Goal: Complete application form

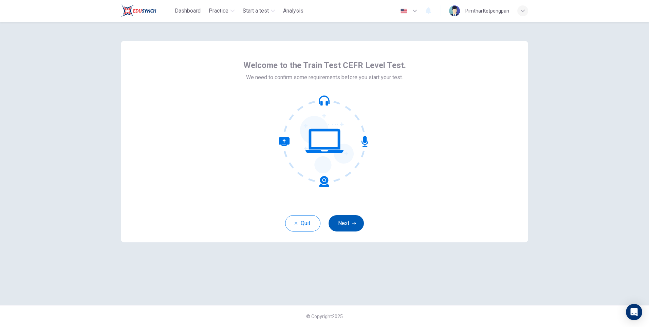
click at [343, 222] on button "Next" at bounding box center [346, 223] width 35 height 16
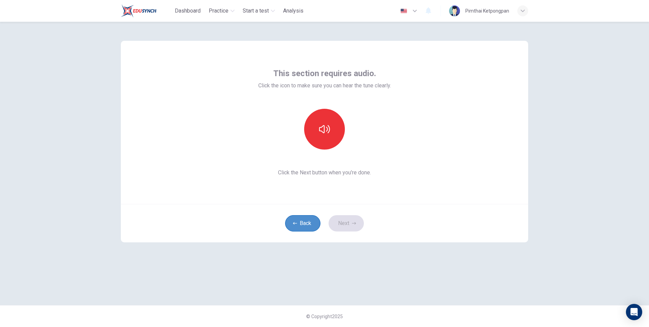
click at [310, 225] on button "Back" at bounding box center [302, 223] width 35 height 16
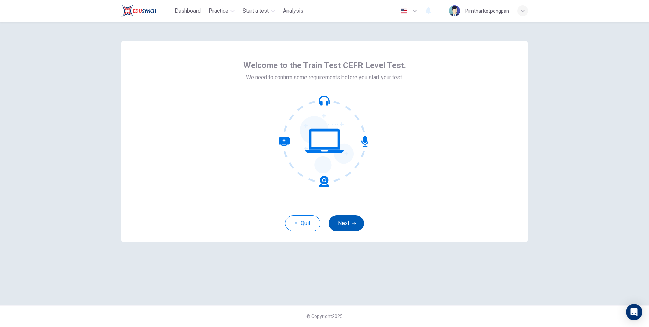
click at [340, 221] on button "Next" at bounding box center [346, 223] width 35 height 16
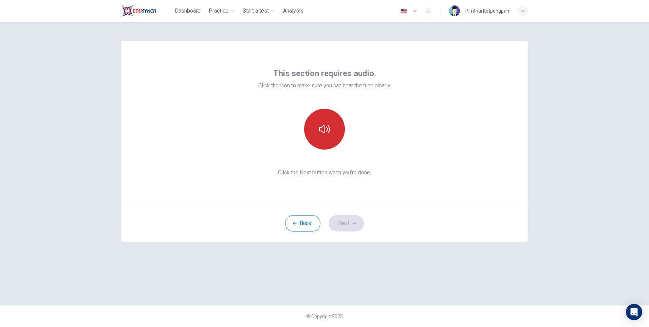
click at [332, 141] on button "button" at bounding box center [324, 129] width 41 height 41
click at [330, 138] on button "button" at bounding box center [324, 129] width 41 height 41
click at [329, 138] on button "button" at bounding box center [324, 129] width 41 height 41
click at [334, 135] on button "button" at bounding box center [324, 129] width 41 height 41
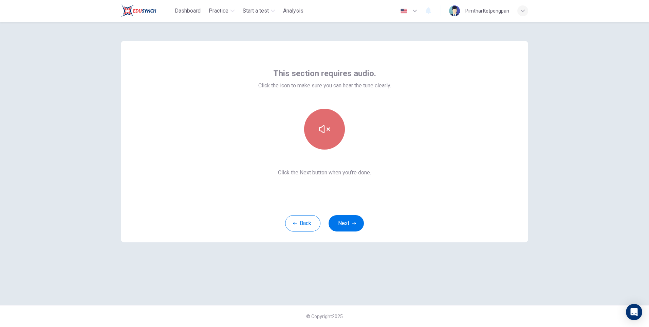
click at [332, 121] on button "button" at bounding box center [324, 129] width 41 height 41
click at [331, 137] on button "button" at bounding box center [324, 129] width 41 height 41
click at [333, 134] on button "button" at bounding box center [324, 129] width 41 height 41
click at [332, 134] on button "button" at bounding box center [324, 129] width 41 height 41
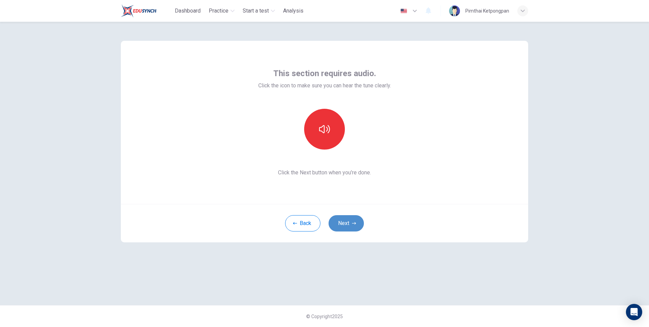
click at [351, 221] on button "Next" at bounding box center [346, 223] width 35 height 16
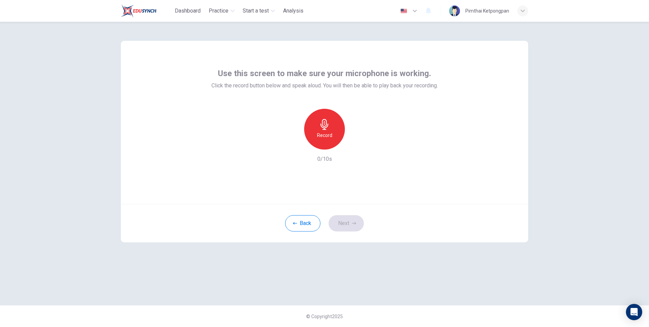
click at [327, 135] on h6 "Record" at bounding box center [324, 135] width 15 height 8
click at [354, 145] on icon "button" at bounding box center [355, 144] width 7 height 7
click at [336, 133] on div "Record" at bounding box center [324, 129] width 41 height 41
click at [336, 133] on div "Stop" at bounding box center [324, 129] width 41 height 41
click at [325, 142] on div "Record" at bounding box center [324, 129] width 41 height 41
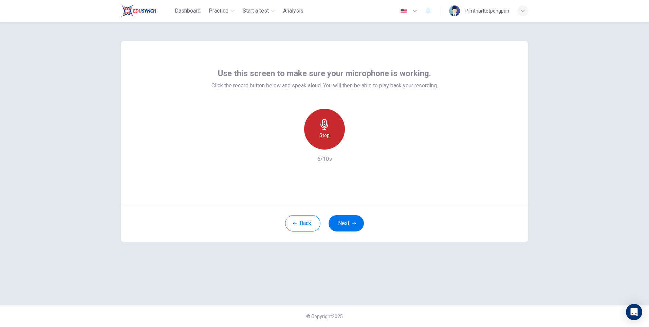
click at [328, 140] on div "Stop" at bounding box center [324, 129] width 41 height 41
click at [332, 136] on h6 "Record" at bounding box center [324, 135] width 15 height 8
drag, startPoint x: 290, startPoint y: 217, endPoint x: 305, endPoint y: 221, distance: 15.8
click at [295, 218] on button "Back" at bounding box center [302, 223] width 35 height 16
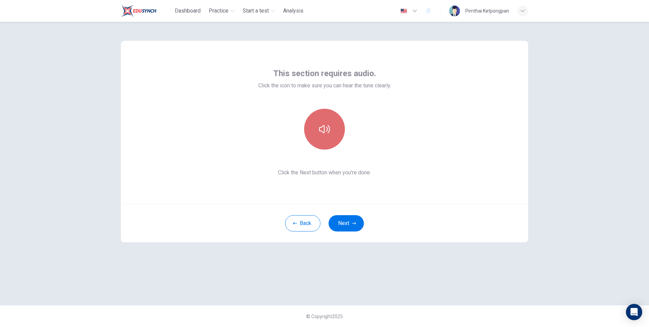
click at [320, 130] on icon "button" at bounding box center [324, 129] width 11 height 11
click at [326, 133] on icon "button" at bounding box center [324, 129] width 11 height 11
click at [302, 223] on button "Back" at bounding box center [302, 223] width 35 height 16
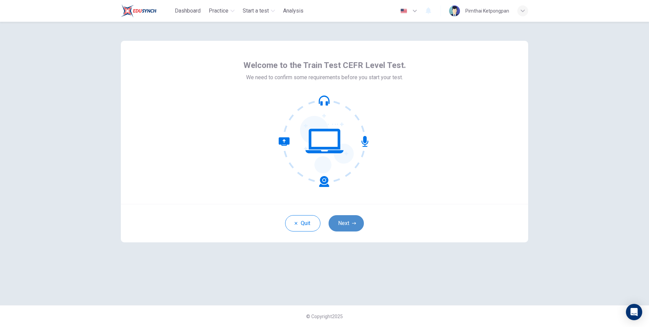
click at [339, 220] on button "Next" at bounding box center [346, 223] width 35 height 16
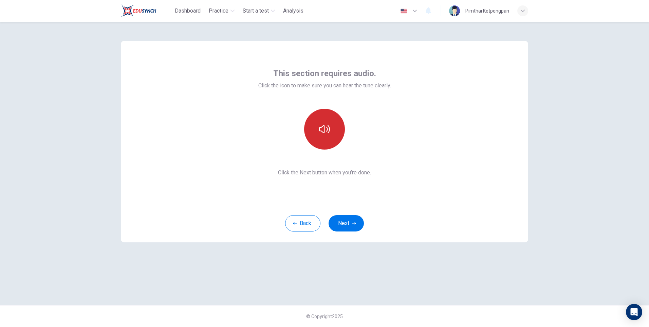
click at [317, 123] on button "button" at bounding box center [324, 129] width 41 height 41
click at [346, 225] on button "Next" at bounding box center [346, 223] width 35 height 16
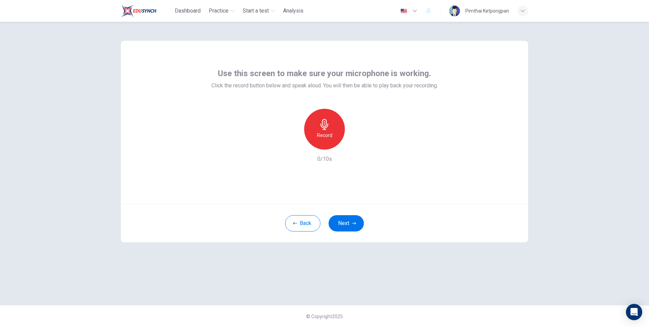
click at [332, 136] on h6 "Record" at bounding box center [324, 135] width 15 height 8
click at [354, 220] on button "Next" at bounding box center [346, 223] width 35 height 16
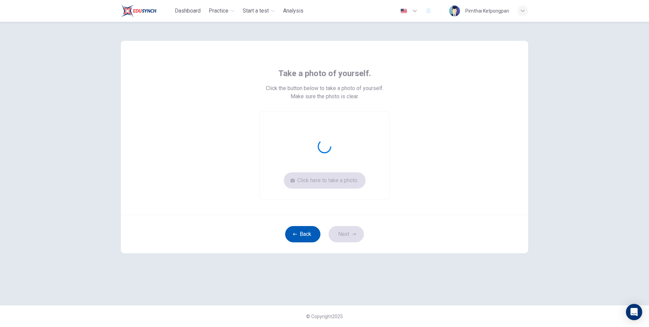
click at [308, 237] on button "Back" at bounding box center [302, 234] width 35 height 16
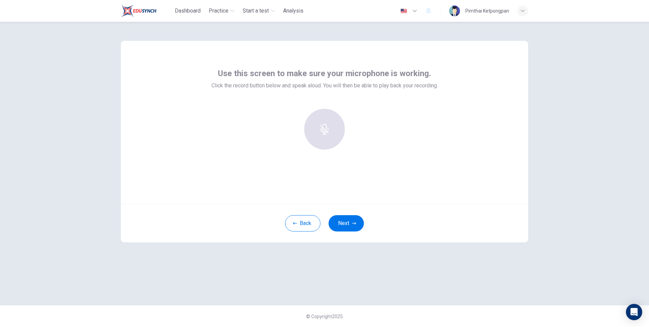
click at [329, 131] on div at bounding box center [324, 129] width 73 height 41
click at [320, 124] on icon "button" at bounding box center [324, 124] width 11 height 11
click at [322, 139] on h6 "Stop" at bounding box center [324, 135] width 10 height 8
click at [354, 144] on icon "button" at bounding box center [355, 144] width 7 height 7
click at [356, 144] on icon "button" at bounding box center [356, 144] width 3 height 4
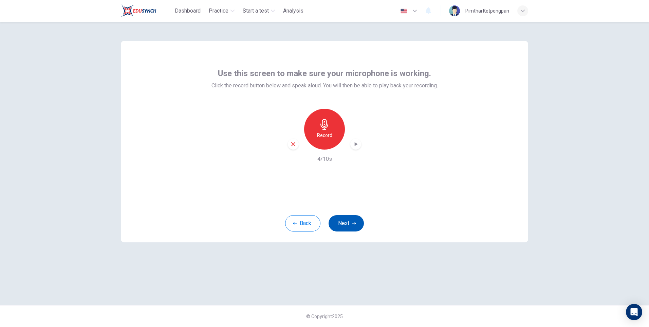
click at [342, 225] on button "Next" at bounding box center [346, 223] width 35 height 16
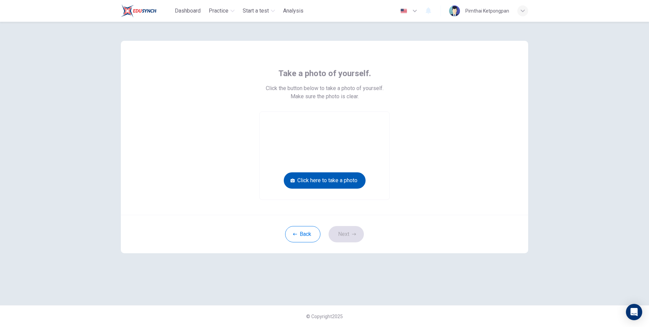
click at [342, 178] on button "Click here to take a photo" at bounding box center [325, 180] width 82 height 16
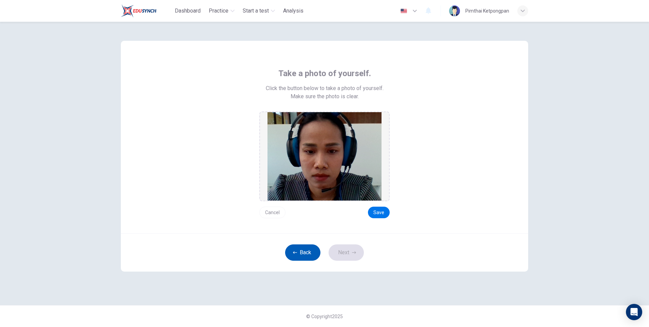
click at [304, 247] on button "Back" at bounding box center [302, 252] width 35 height 16
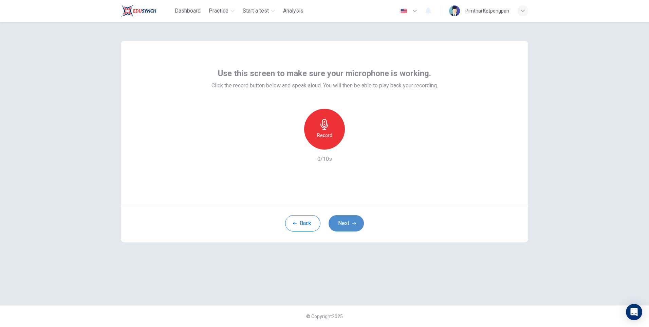
click at [350, 220] on button "Next" at bounding box center [346, 223] width 35 height 16
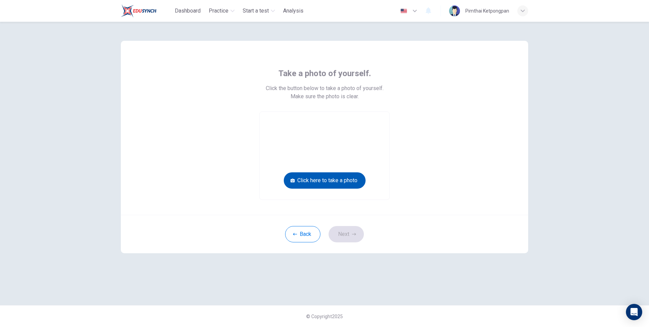
click at [355, 180] on button "Click here to take a photo" at bounding box center [325, 180] width 82 height 16
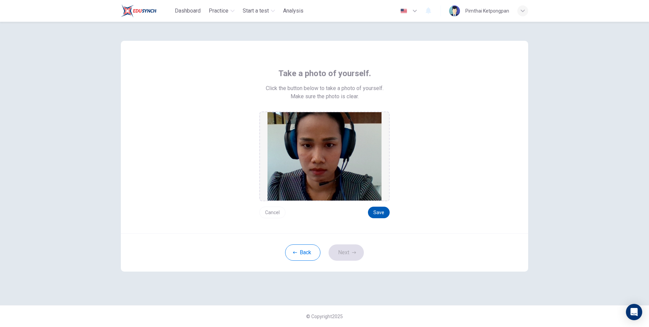
click at [376, 210] on button "Save" at bounding box center [379, 212] width 22 height 12
click at [375, 211] on button "Save" at bounding box center [379, 212] width 22 height 12
click at [354, 252] on icon "button" at bounding box center [354, 252] width 4 height 4
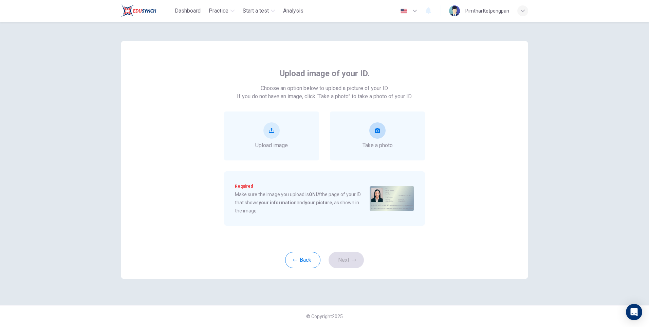
click at [381, 128] on button "take photo" at bounding box center [377, 130] width 16 height 16
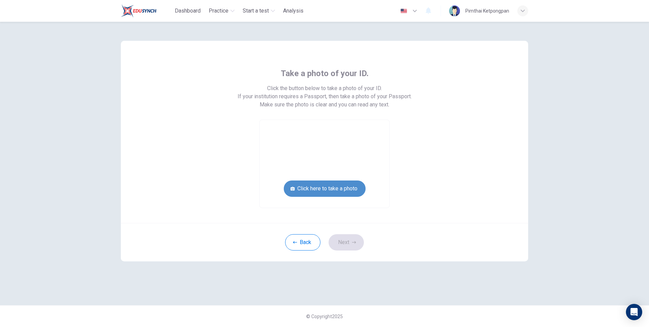
click at [340, 184] on button "Click here to take a photo" at bounding box center [325, 188] width 82 height 16
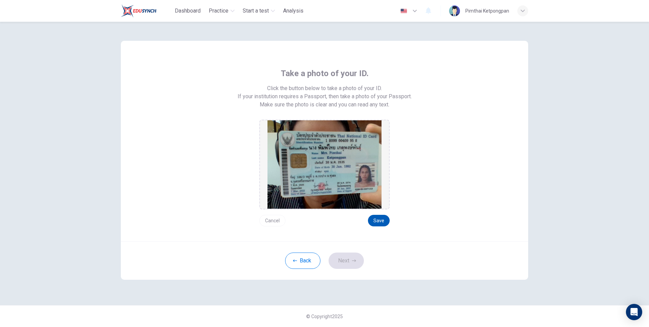
click at [373, 216] on button "Save" at bounding box center [379, 221] width 22 height 12
click at [354, 259] on icon "button" at bounding box center [354, 260] width 4 height 4
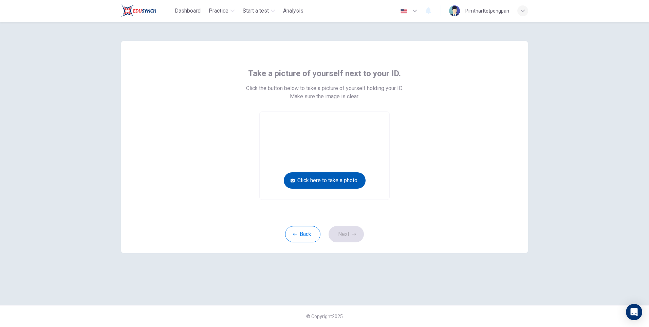
click at [334, 182] on button "Click here to take a photo" at bounding box center [325, 180] width 82 height 16
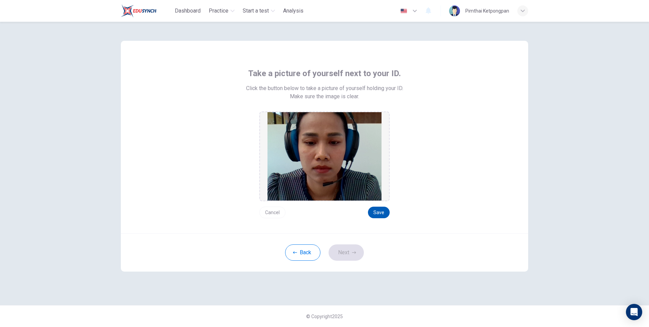
click at [379, 214] on button "Save" at bounding box center [379, 212] width 22 height 12
click at [378, 212] on button "Save" at bounding box center [379, 212] width 22 height 12
click at [351, 256] on button "Next" at bounding box center [346, 252] width 35 height 16
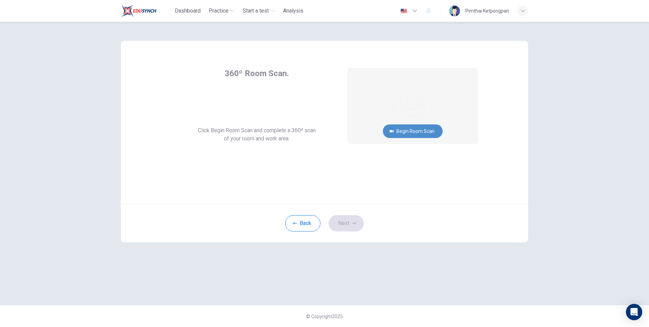
click at [407, 128] on button "Begin Room Scan" at bounding box center [413, 131] width 60 height 14
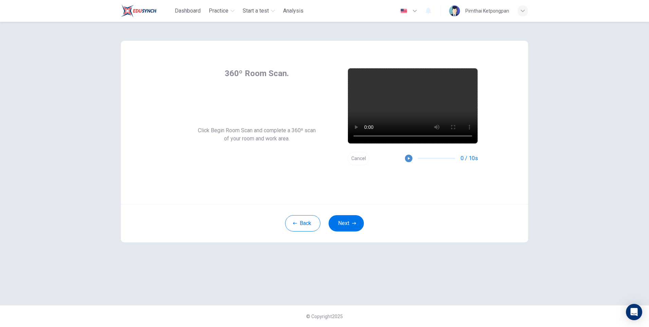
click at [406, 159] on button "button" at bounding box center [408, 157] width 7 height 7
click at [356, 220] on button "Next" at bounding box center [346, 223] width 35 height 16
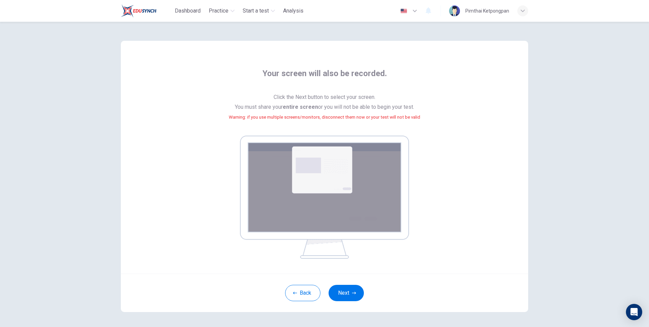
click at [348, 143] on img at bounding box center [324, 196] width 169 height 123
click at [342, 293] on button "Next" at bounding box center [346, 292] width 35 height 16
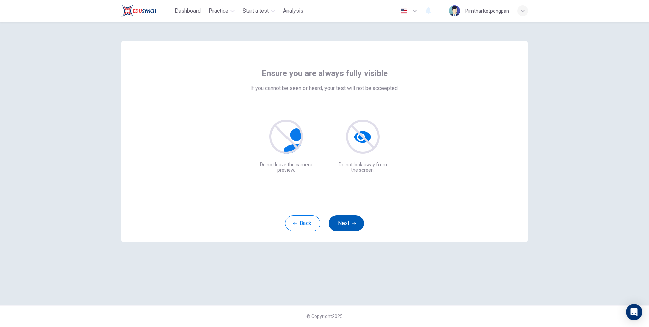
click at [352, 222] on icon "button" at bounding box center [354, 223] width 4 height 4
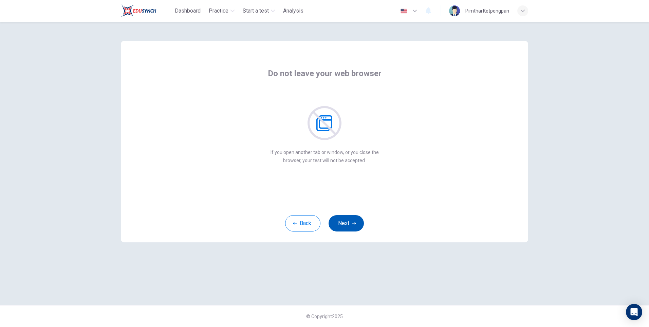
click at [352, 222] on icon "button" at bounding box center [354, 223] width 4 height 4
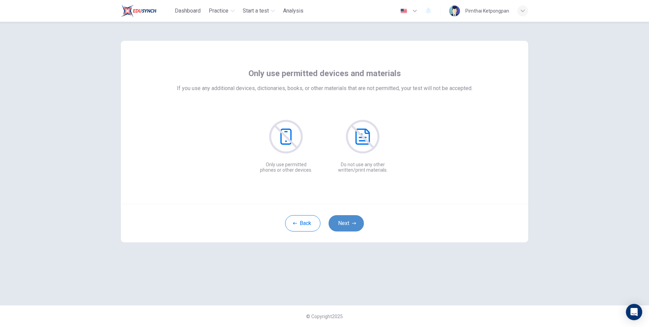
click at [352, 222] on icon "button" at bounding box center [354, 223] width 4 height 4
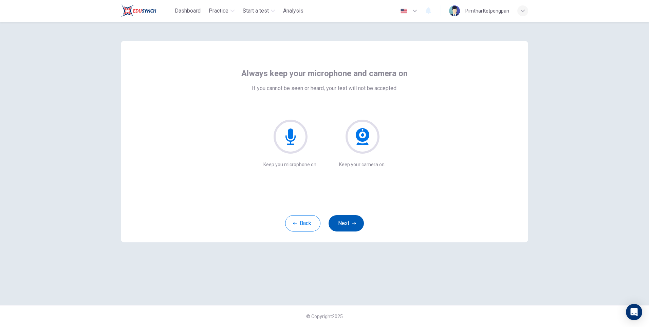
click at [352, 222] on icon "button" at bounding box center [354, 223] width 4 height 4
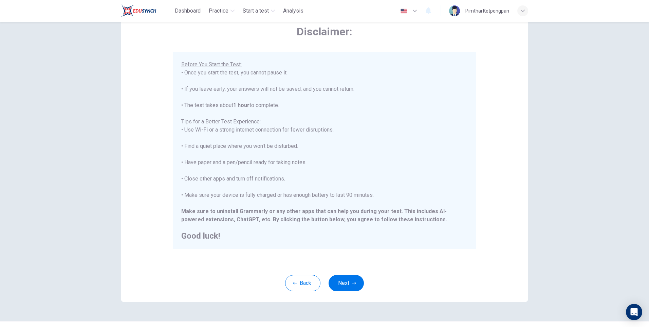
scroll to position [51, 0]
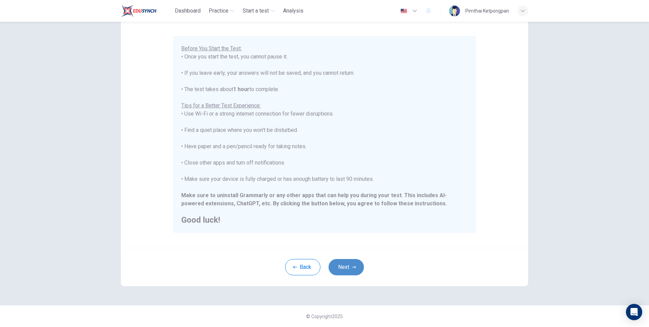
click at [352, 265] on icon "button" at bounding box center [354, 267] width 4 height 4
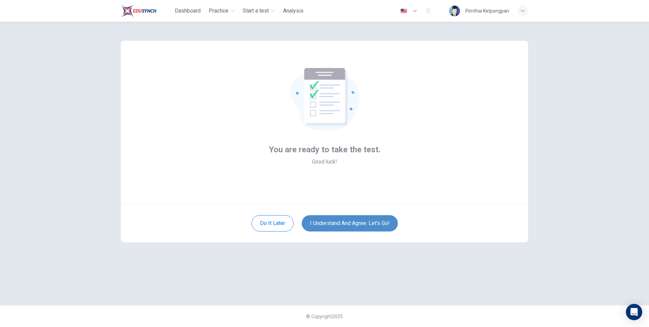
click at [371, 222] on button "I understand and agree. Let’s go!" at bounding box center [350, 223] width 96 height 16
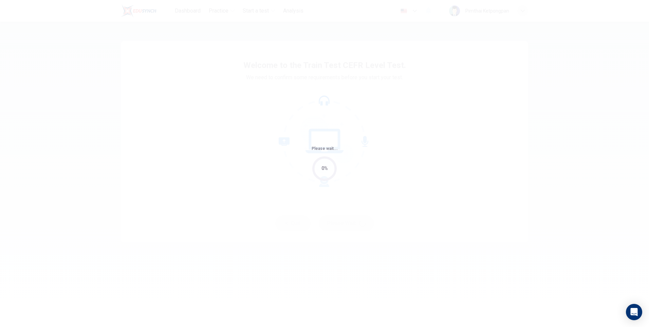
click at [332, 69] on div "Please wait... 0%" at bounding box center [324, 163] width 649 height 327
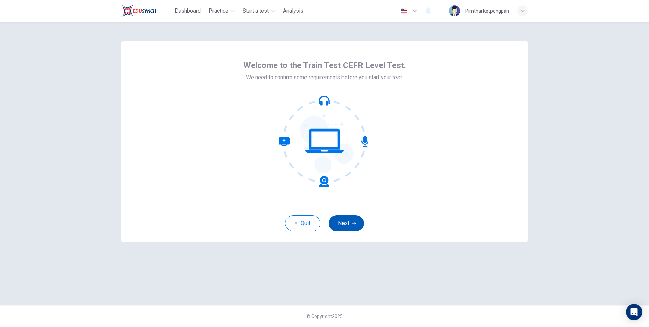
click at [347, 227] on button "Next" at bounding box center [346, 223] width 35 height 16
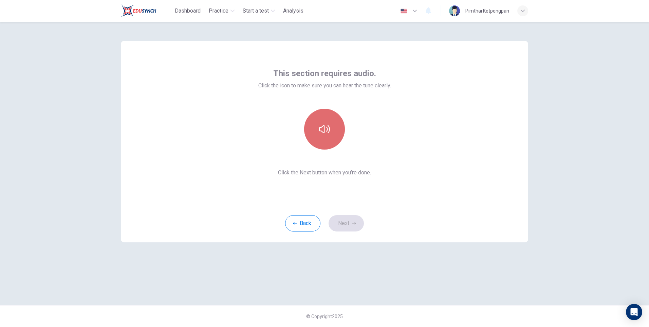
click at [326, 132] on icon "button" at bounding box center [324, 129] width 11 height 11
click at [351, 225] on button "Next" at bounding box center [346, 223] width 35 height 16
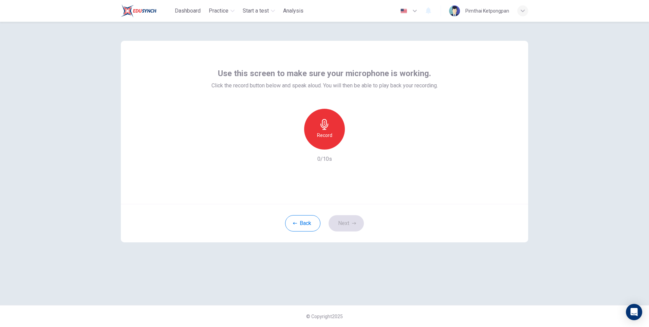
click at [327, 140] on div "Record" at bounding box center [324, 129] width 41 height 41
click at [335, 136] on div "Stop" at bounding box center [324, 129] width 41 height 41
click at [357, 146] on icon "button" at bounding box center [355, 144] width 7 height 7
click at [355, 220] on button "Next" at bounding box center [346, 223] width 35 height 16
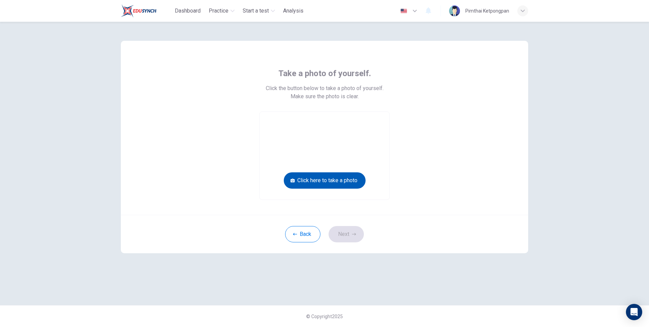
click at [343, 179] on button "Click here to take a photo" at bounding box center [325, 180] width 82 height 16
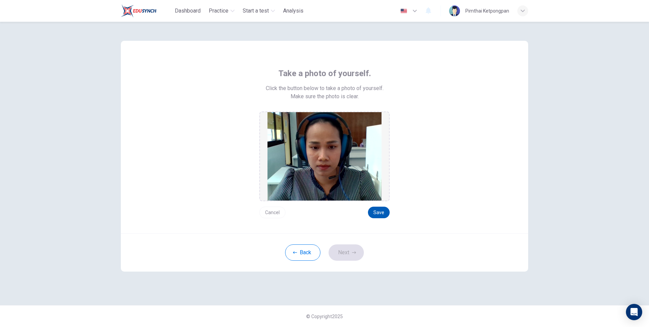
click at [379, 209] on button "Save" at bounding box center [379, 212] width 22 height 12
click at [381, 215] on button "Save" at bounding box center [379, 212] width 22 height 12
click at [356, 253] on icon "button" at bounding box center [354, 252] width 4 height 4
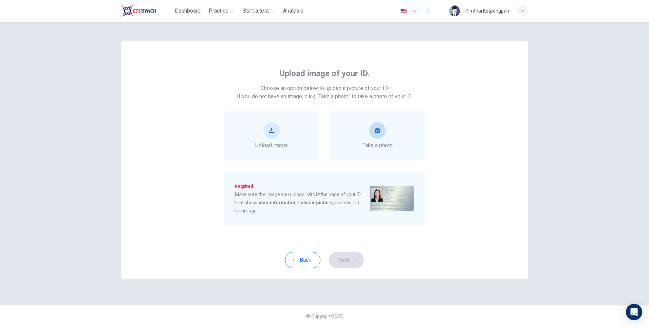
click at [376, 144] on span "Take a photo" at bounding box center [378, 145] width 30 height 8
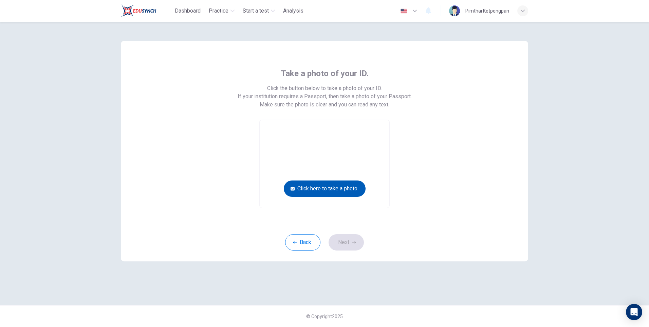
click at [344, 189] on button "Click here to take a photo" at bounding box center [325, 188] width 82 height 16
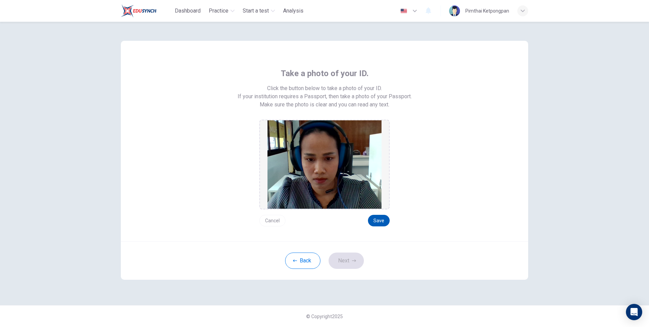
click at [380, 220] on button "Save" at bounding box center [379, 221] width 22 height 12
click at [353, 260] on icon "button" at bounding box center [354, 260] width 4 height 2
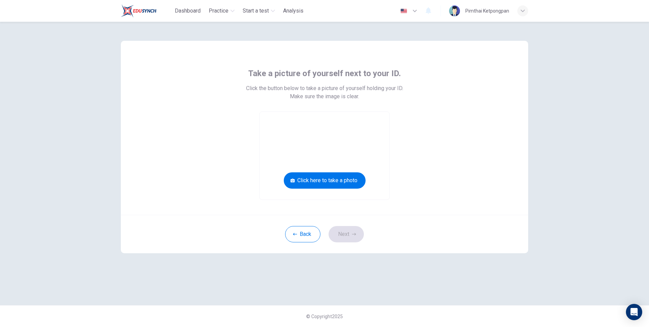
click at [386, 209] on div "Take a picture of yourself next to your ID. Click the button below to take a pi…" at bounding box center [324, 128] width 407 height 174
click at [349, 174] on button "Click here to take a photo" at bounding box center [325, 180] width 82 height 16
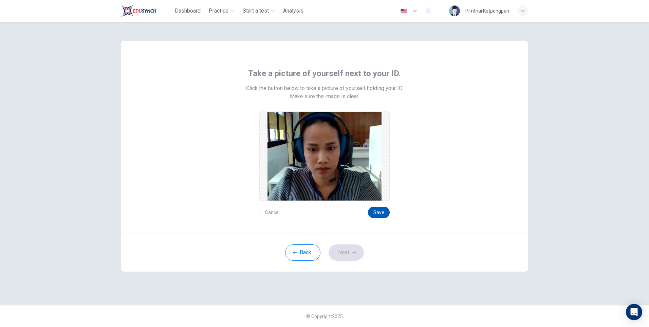
click at [380, 214] on button "Save" at bounding box center [379, 212] width 22 height 12
click at [381, 212] on button "Save" at bounding box center [379, 212] width 22 height 12
click at [357, 251] on button "Next" at bounding box center [346, 252] width 35 height 16
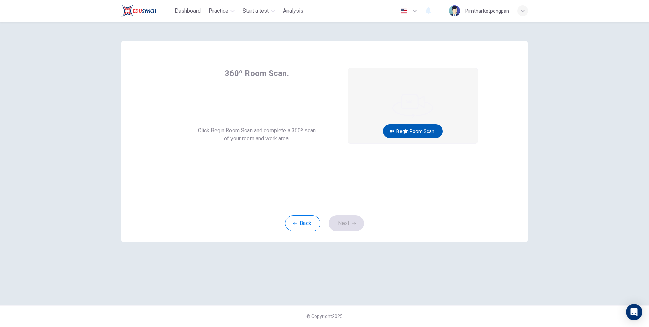
click at [420, 133] on button "Begin Room Scan" at bounding box center [413, 131] width 60 height 14
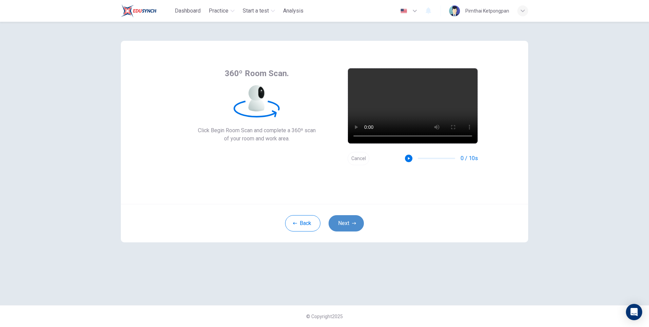
click at [351, 225] on button "Next" at bounding box center [346, 223] width 35 height 16
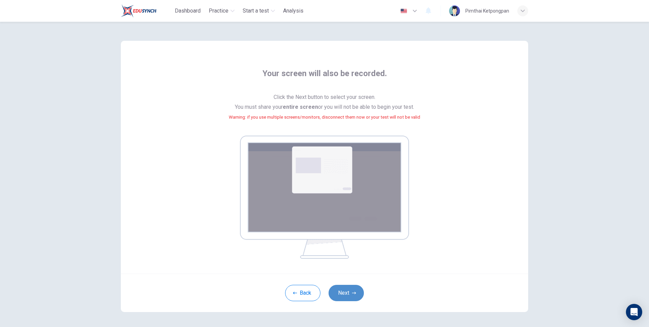
click at [354, 293] on icon "button" at bounding box center [354, 293] width 4 height 4
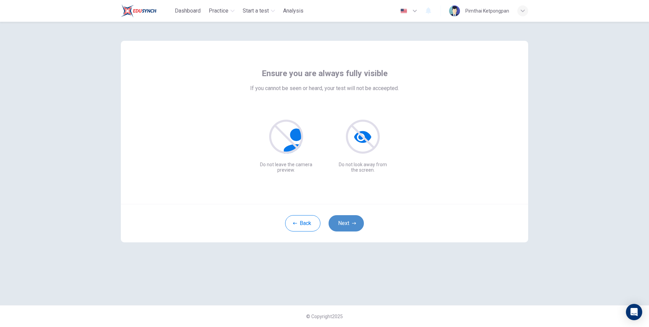
click at [356, 226] on button "Next" at bounding box center [346, 223] width 35 height 16
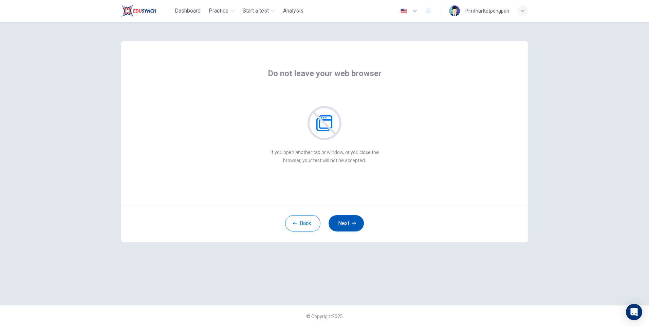
click at [355, 219] on button "Next" at bounding box center [346, 223] width 35 height 16
click at [346, 224] on button "Next" at bounding box center [346, 223] width 35 height 16
click at [347, 224] on button "Next" at bounding box center [346, 223] width 35 height 16
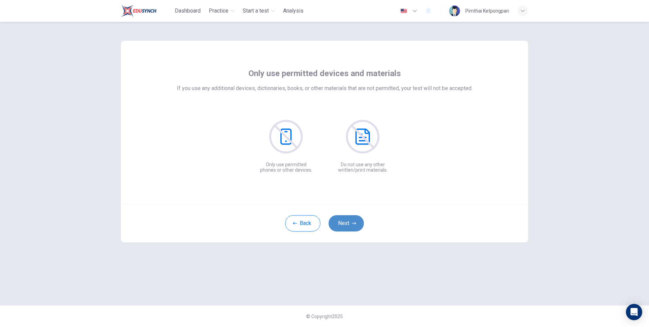
click at [347, 224] on button "Next" at bounding box center [346, 223] width 35 height 16
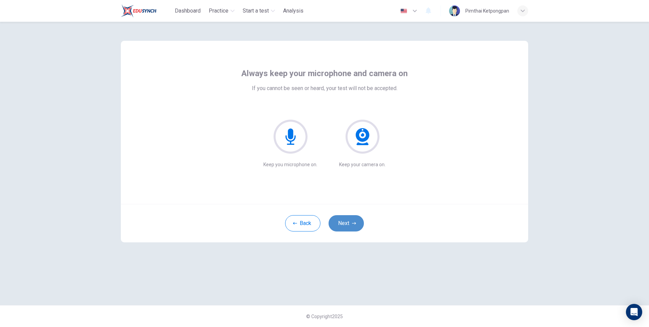
click at [347, 224] on button "Next" at bounding box center [346, 223] width 35 height 16
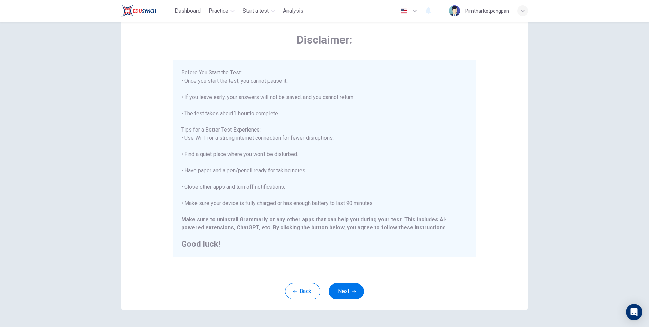
scroll to position [51, 0]
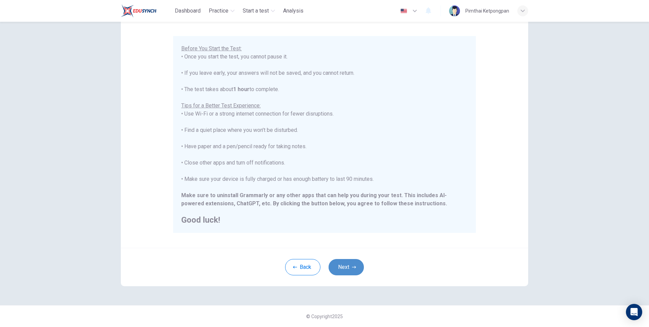
click at [352, 266] on icon "button" at bounding box center [354, 267] width 4 height 4
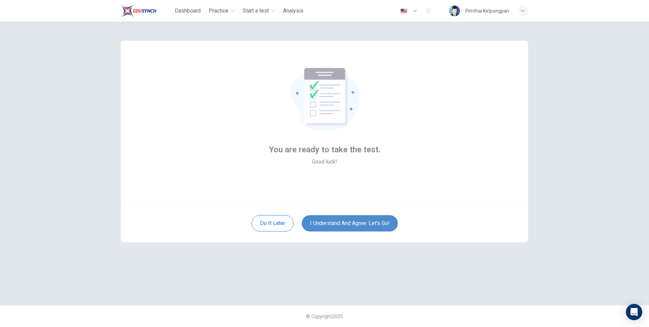
click at [354, 224] on button "I understand and agree. Let’s go!" at bounding box center [350, 223] width 96 height 16
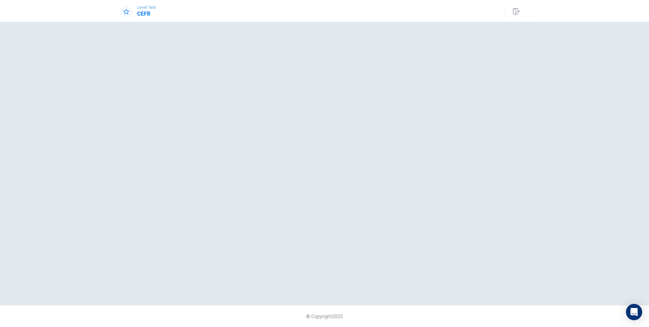
click at [366, 198] on div at bounding box center [324, 163] width 407 height 256
click at [338, 191] on div at bounding box center [324, 163] width 407 height 256
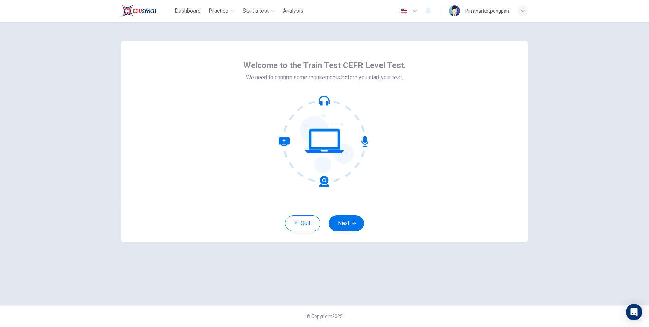
drag, startPoint x: 349, startPoint y: 226, endPoint x: 356, endPoint y: 220, distance: 8.9
click at [351, 226] on button "Next" at bounding box center [346, 223] width 35 height 16
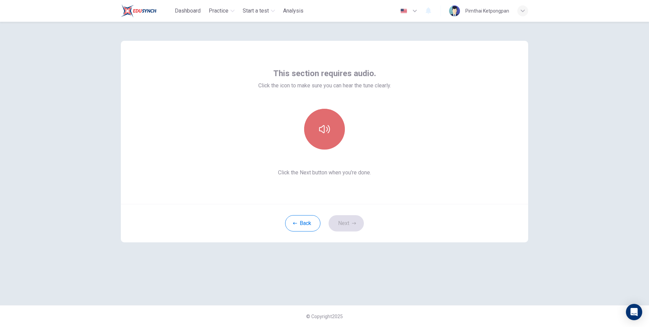
click at [325, 132] on icon "button" at bounding box center [324, 129] width 11 height 11
click at [359, 220] on button "Next" at bounding box center [346, 223] width 35 height 16
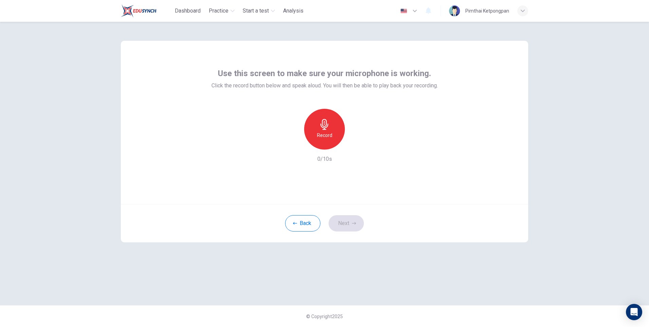
click at [333, 124] on div "Record" at bounding box center [324, 129] width 41 height 41
click at [333, 130] on div "Stop" at bounding box center [324, 129] width 41 height 41
click at [353, 146] on icon "button" at bounding box center [355, 144] width 7 height 7
click at [354, 224] on icon "button" at bounding box center [354, 223] width 4 height 4
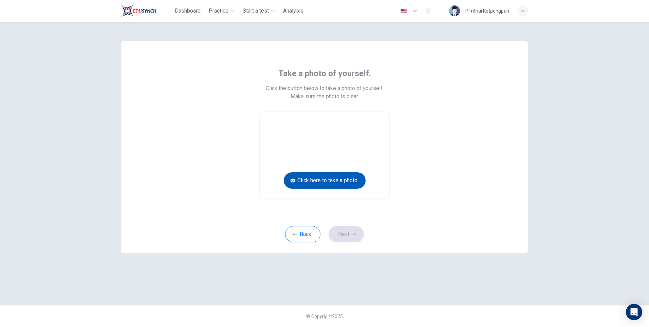
click at [344, 181] on button "Click here to take a photo" at bounding box center [325, 180] width 82 height 16
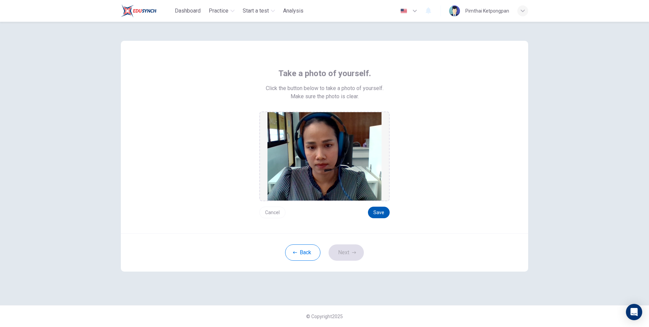
click at [377, 211] on button "Save" at bounding box center [379, 212] width 22 height 12
click at [350, 250] on button "Next" at bounding box center [346, 252] width 35 height 16
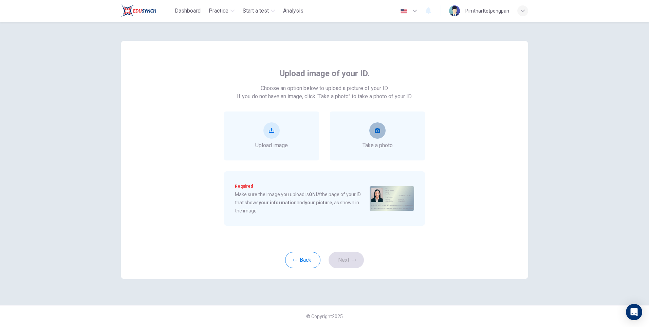
click at [376, 136] on button "take photo" at bounding box center [377, 130] width 16 height 16
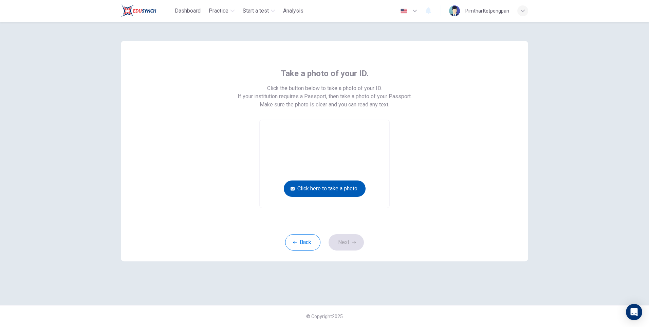
click at [346, 188] on button "Click here to take a photo" at bounding box center [325, 188] width 82 height 16
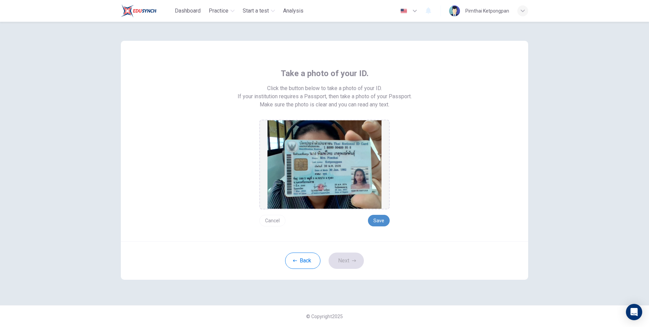
click at [377, 216] on button "Save" at bounding box center [379, 221] width 22 height 12
click at [348, 261] on button "Next" at bounding box center [346, 260] width 35 height 16
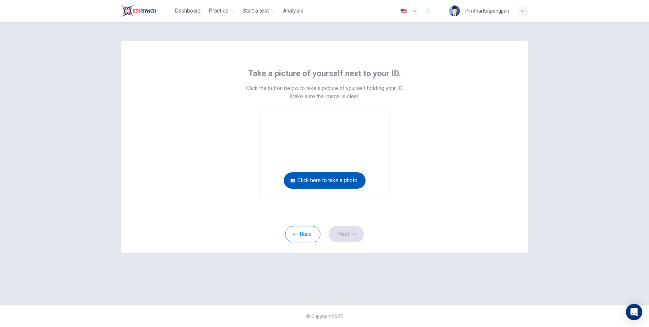
click at [346, 184] on button "Click here to take a photo" at bounding box center [325, 180] width 82 height 16
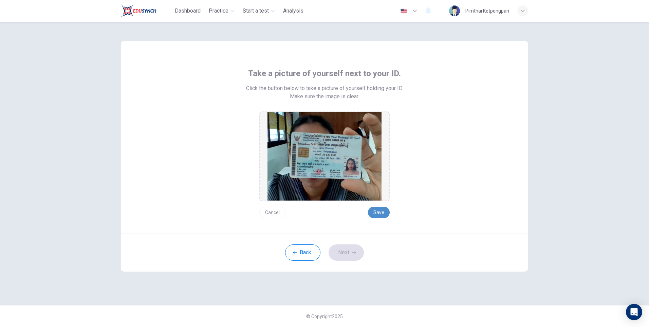
click at [376, 210] on button "Save" at bounding box center [379, 212] width 22 height 12
click at [354, 252] on icon "button" at bounding box center [354, 252] width 4 height 2
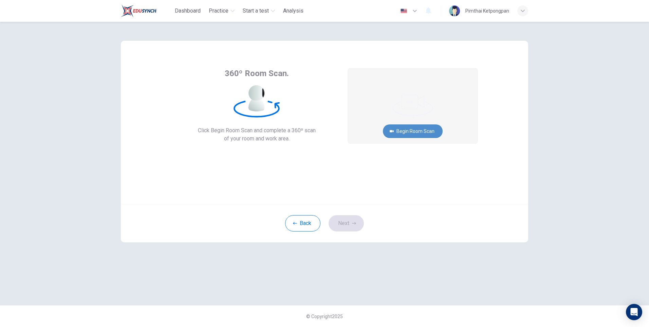
click at [424, 133] on button "Begin Room Scan" at bounding box center [413, 131] width 60 height 14
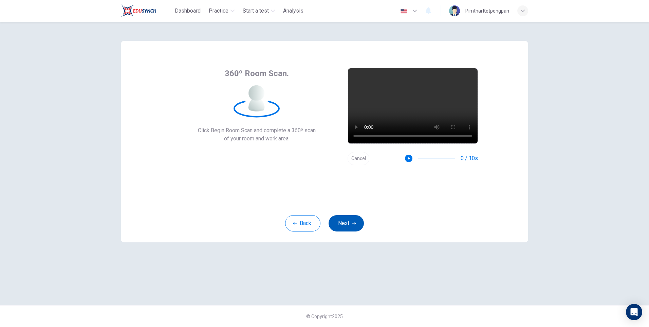
click at [346, 218] on button "Next" at bounding box center [346, 223] width 35 height 16
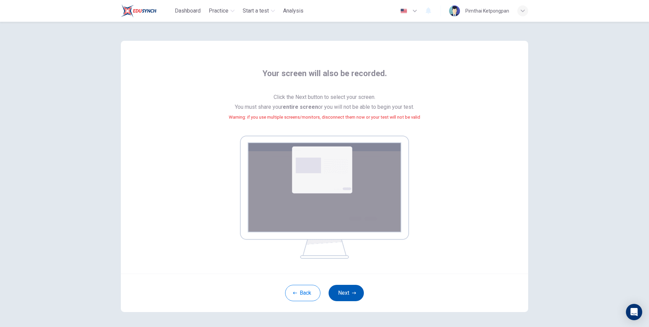
click at [354, 291] on icon "button" at bounding box center [354, 293] width 4 height 4
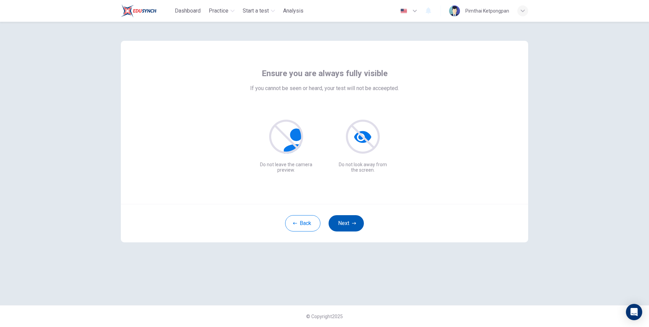
click at [349, 222] on button "Next" at bounding box center [346, 223] width 35 height 16
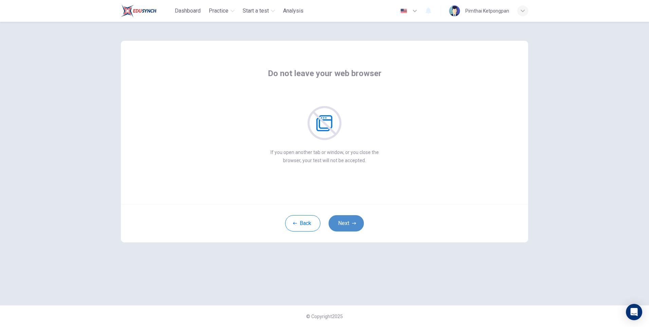
click at [351, 220] on button "Next" at bounding box center [346, 223] width 35 height 16
click at [350, 220] on button "Next" at bounding box center [346, 223] width 35 height 16
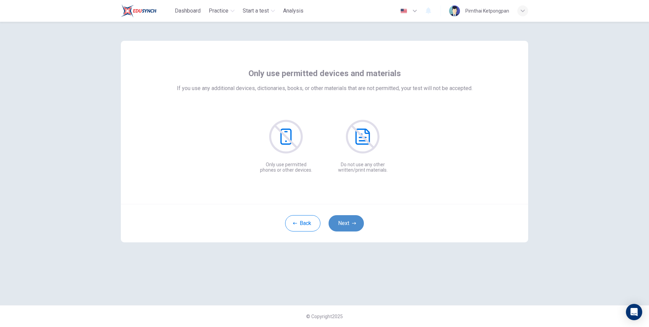
click at [351, 220] on button "Next" at bounding box center [346, 223] width 35 height 16
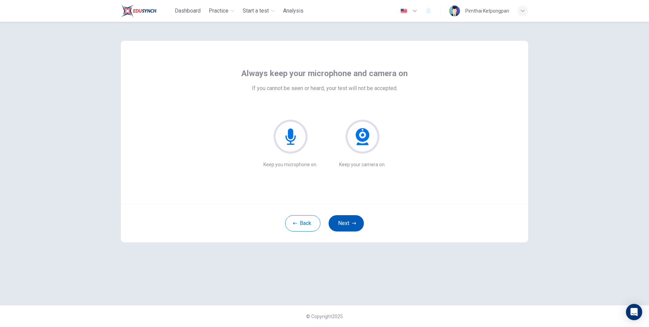
click at [351, 220] on button "Next" at bounding box center [346, 223] width 35 height 16
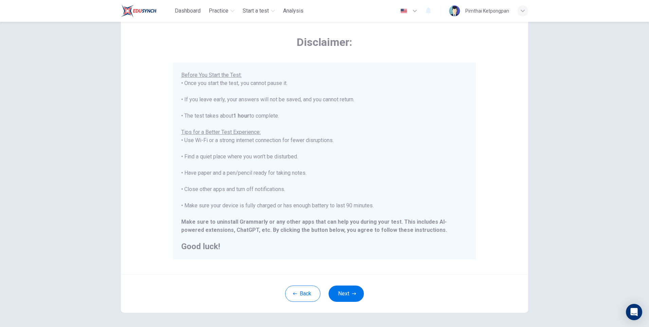
scroll to position [51, 0]
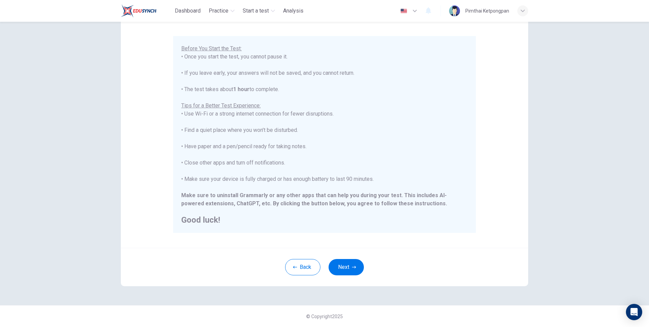
click at [352, 268] on icon "button" at bounding box center [354, 267] width 4 height 4
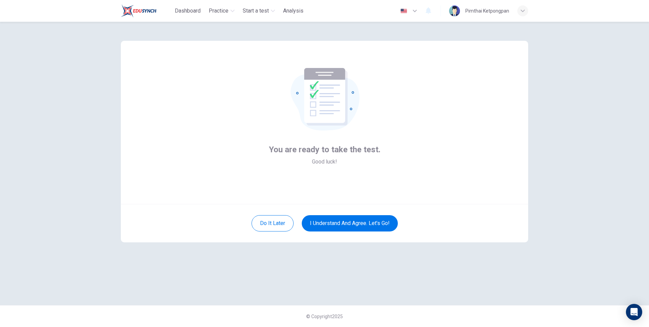
scroll to position [0, 0]
click at [382, 223] on button "I understand and agree. Let’s go!" at bounding box center [350, 223] width 96 height 16
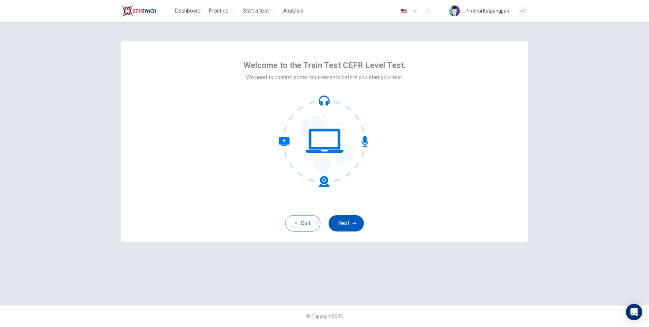
click at [348, 225] on button "Next" at bounding box center [346, 223] width 35 height 16
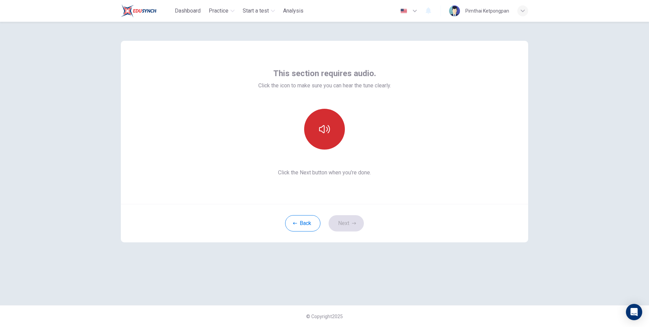
click at [326, 135] on button "button" at bounding box center [324, 129] width 41 height 41
click at [358, 224] on button "Next" at bounding box center [346, 223] width 35 height 16
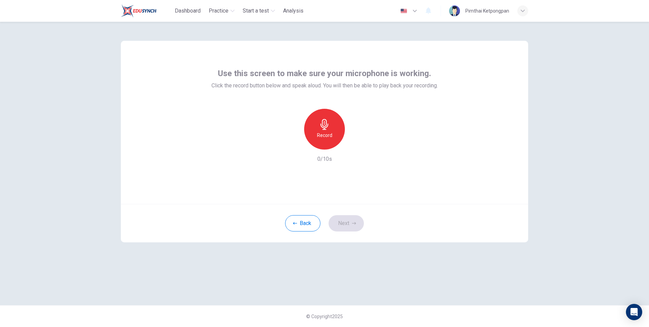
click at [333, 136] on div "Record" at bounding box center [324, 129] width 41 height 41
click at [338, 137] on div "Stop" at bounding box center [324, 129] width 41 height 41
click at [358, 144] on icon "button" at bounding box center [355, 144] width 7 height 7
drag, startPoint x: 350, startPoint y: 228, endPoint x: 344, endPoint y: 223, distance: 8.1
click at [351, 228] on button "Next" at bounding box center [346, 223] width 35 height 16
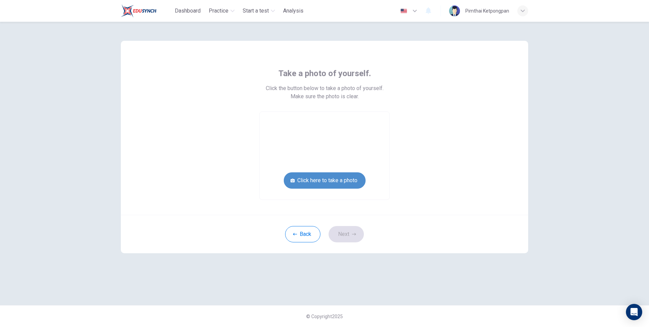
click at [339, 180] on button "Click here to take a photo" at bounding box center [325, 180] width 82 height 16
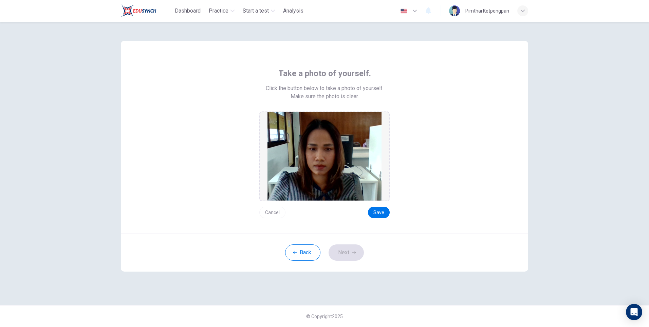
click at [376, 205] on div "Cancel Save" at bounding box center [324, 209] width 130 height 17
click at [381, 211] on button "Save" at bounding box center [379, 212] width 22 height 12
click at [375, 211] on button "Save" at bounding box center [379, 212] width 22 height 12
click at [359, 254] on button "Next" at bounding box center [346, 252] width 35 height 16
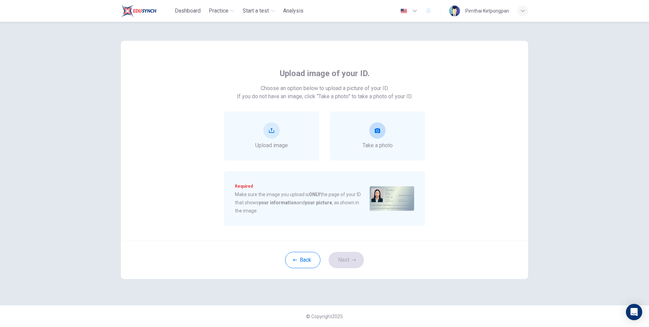
click at [363, 137] on div "Take a photo" at bounding box center [378, 135] width 30 height 27
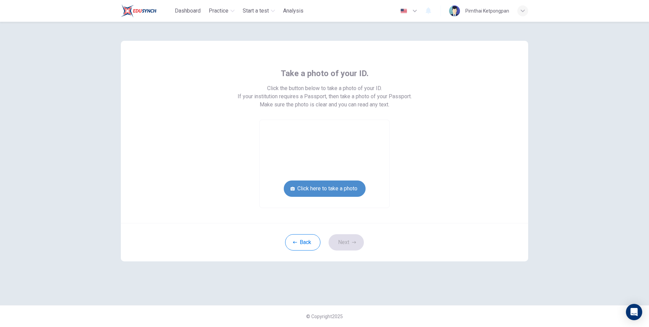
click at [342, 183] on button "Click here to take a photo" at bounding box center [325, 188] width 82 height 16
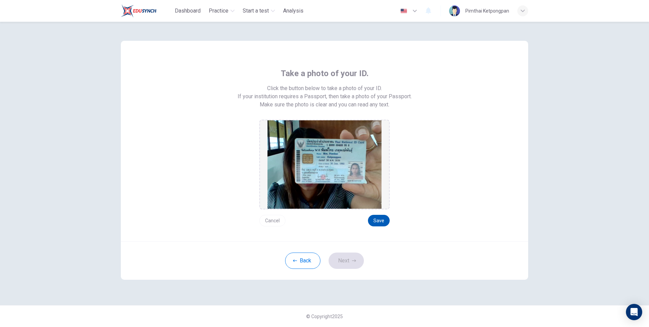
click at [375, 220] on button "Save" at bounding box center [379, 221] width 22 height 12
click at [349, 266] on button "Next" at bounding box center [346, 260] width 35 height 16
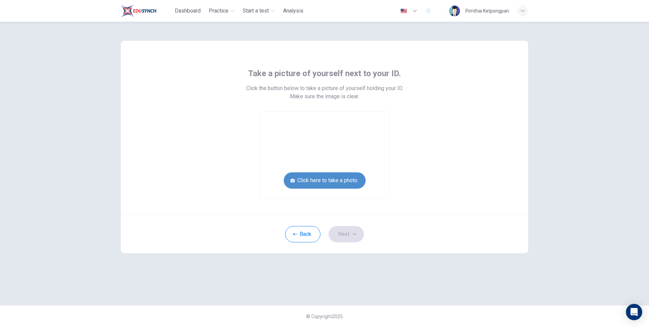
click at [337, 185] on button "Click here to take a photo" at bounding box center [325, 180] width 82 height 16
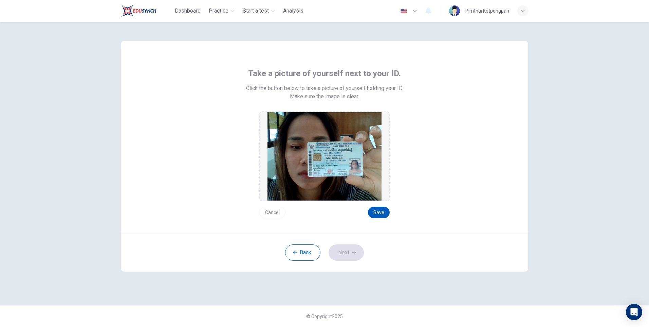
click at [382, 207] on button "Save" at bounding box center [379, 212] width 22 height 12
click at [377, 211] on button "Save" at bounding box center [379, 212] width 22 height 12
click at [353, 252] on icon "button" at bounding box center [354, 252] width 4 height 4
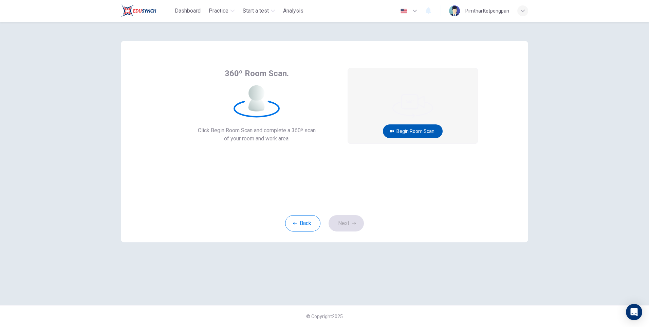
click at [429, 134] on button "Begin Room Scan" at bounding box center [413, 131] width 60 height 14
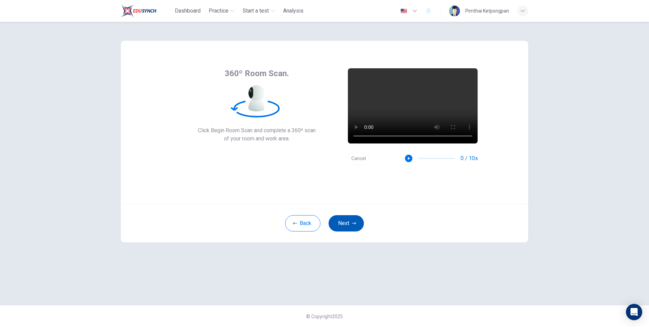
click at [353, 222] on icon "button" at bounding box center [354, 223] width 4 height 4
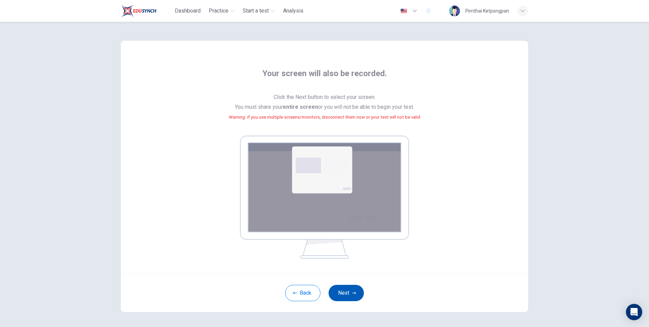
click at [353, 290] on button "Next" at bounding box center [346, 292] width 35 height 16
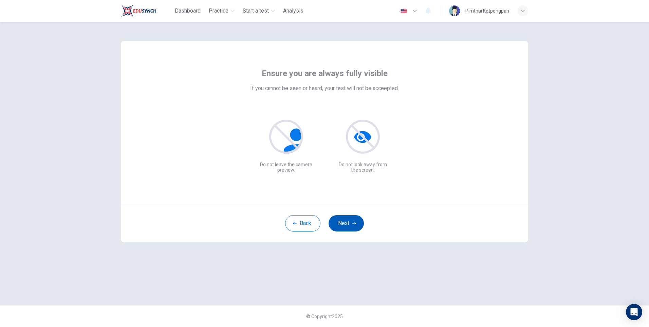
click at [347, 224] on button "Next" at bounding box center [346, 223] width 35 height 16
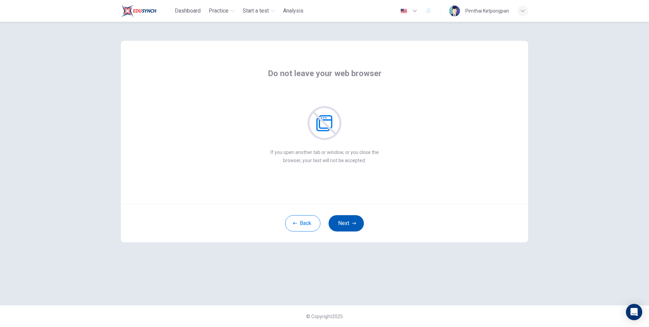
click at [348, 224] on button "Next" at bounding box center [346, 223] width 35 height 16
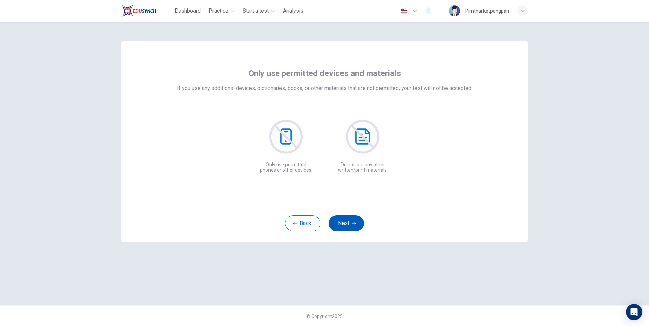
click at [348, 224] on button "Next" at bounding box center [346, 223] width 35 height 16
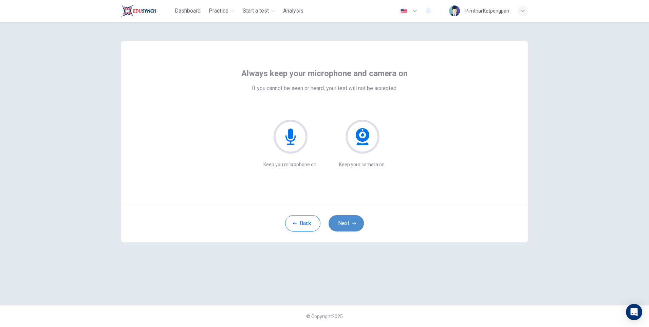
click at [348, 224] on button "Next" at bounding box center [346, 223] width 35 height 16
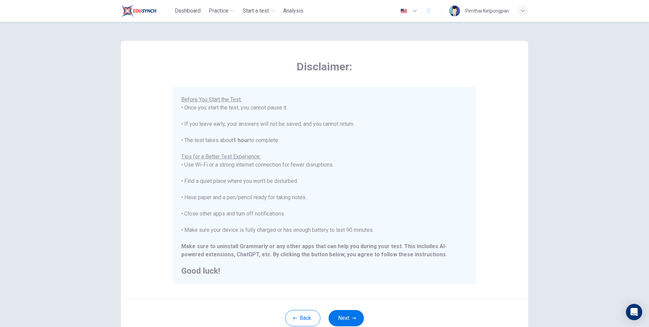
scroll to position [51, 0]
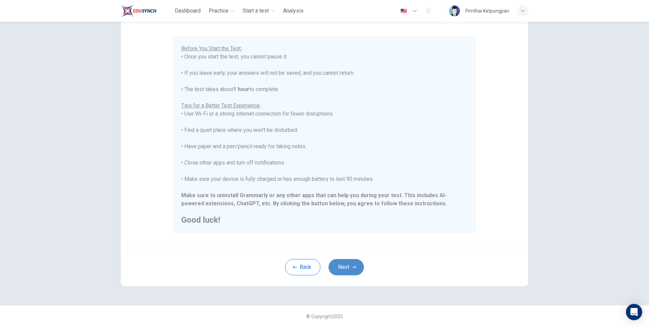
click at [352, 264] on button "Next" at bounding box center [346, 267] width 35 height 16
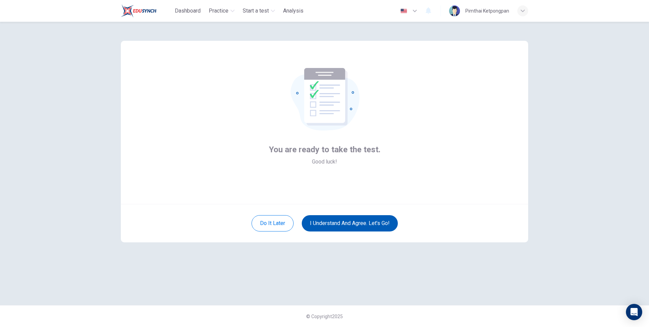
click at [361, 222] on button "I understand and agree. Let’s go!" at bounding box center [350, 223] width 96 height 16
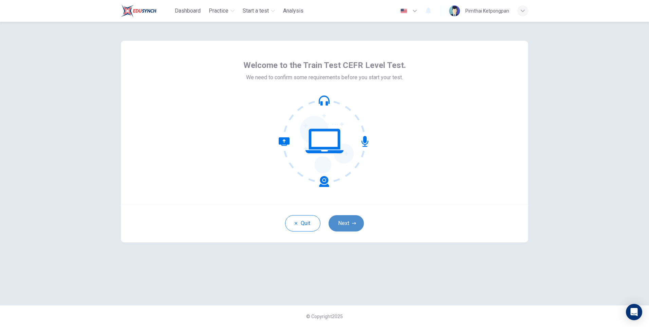
click at [352, 222] on icon "button" at bounding box center [354, 223] width 4 height 4
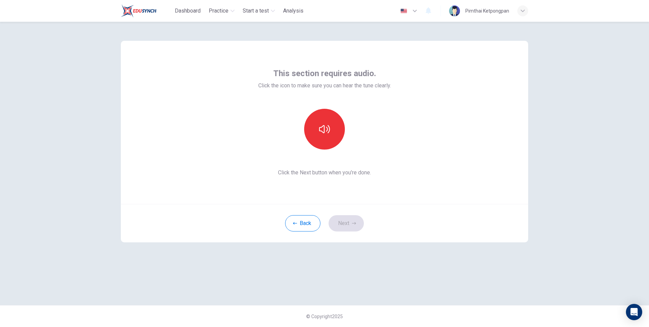
click at [346, 127] on div at bounding box center [324, 129] width 73 height 41
click at [335, 130] on button "button" at bounding box center [324, 129] width 41 height 41
click at [344, 221] on button "Next" at bounding box center [346, 223] width 35 height 16
click at [331, 125] on div "Record" at bounding box center [324, 129] width 41 height 41
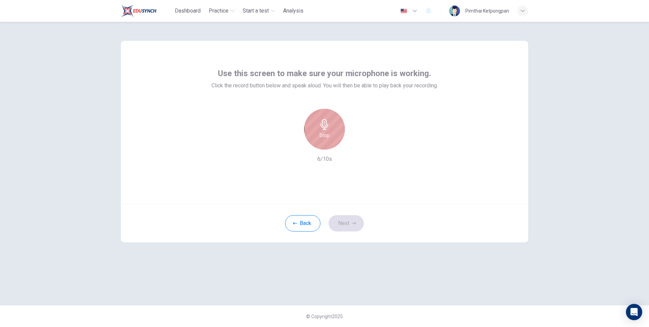
click at [319, 134] on div "Stop" at bounding box center [324, 129] width 41 height 41
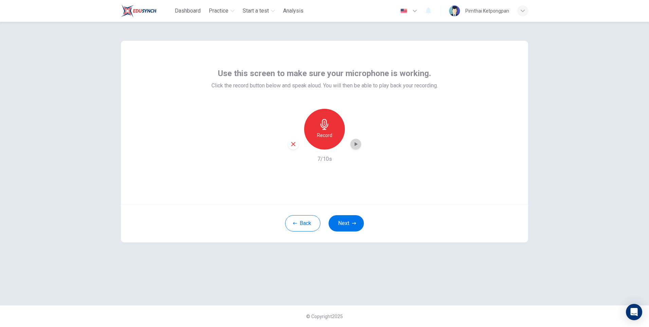
click at [356, 144] on icon "button" at bounding box center [356, 144] width 3 height 4
click at [353, 227] on button "Next" at bounding box center [346, 223] width 35 height 16
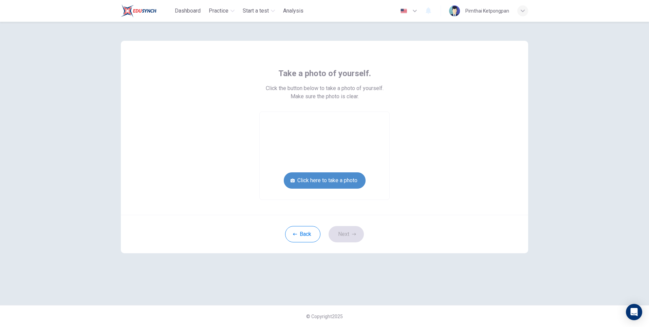
click at [345, 178] on button "Click here to take a photo" at bounding box center [325, 180] width 82 height 16
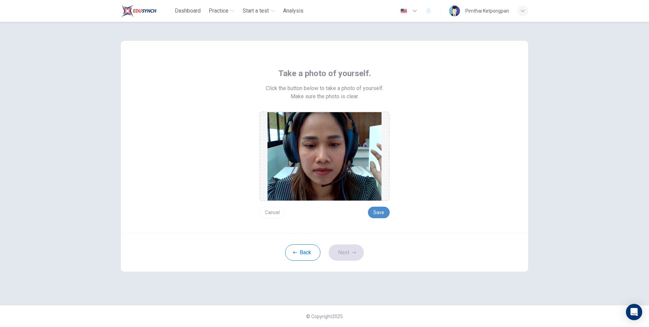
click at [385, 210] on button "Save" at bounding box center [379, 212] width 22 height 12
click at [349, 252] on button "Next" at bounding box center [346, 252] width 35 height 16
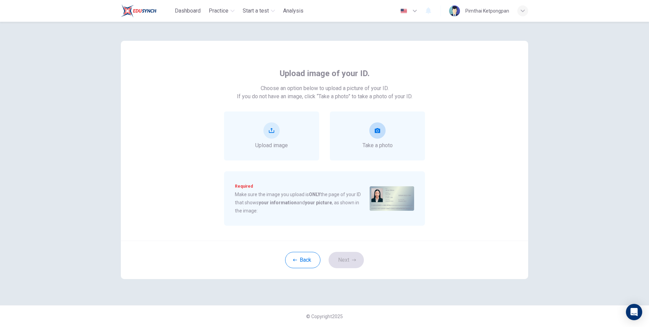
click at [384, 136] on div "Take a photo" at bounding box center [378, 135] width 30 height 27
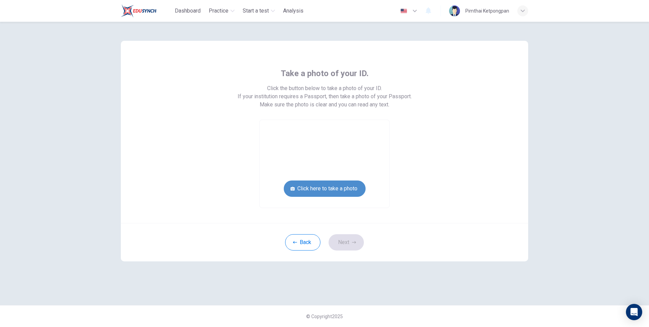
click at [347, 185] on button "Click here to take a photo" at bounding box center [325, 188] width 82 height 16
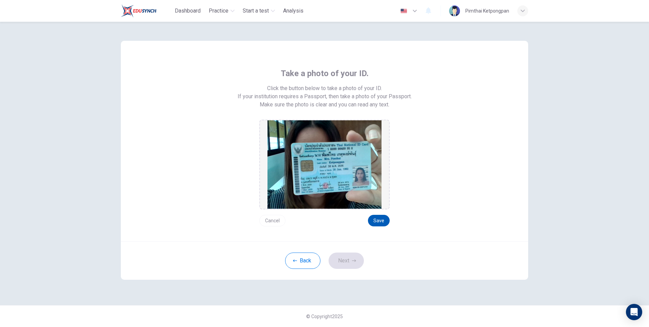
click at [375, 223] on button "Save" at bounding box center [379, 221] width 22 height 12
click at [354, 258] on button "Next" at bounding box center [346, 260] width 35 height 16
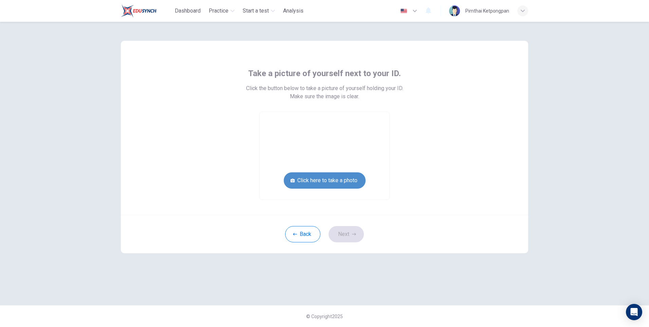
click at [351, 181] on button "Click here to take a photo" at bounding box center [325, 180] width 82 height 16
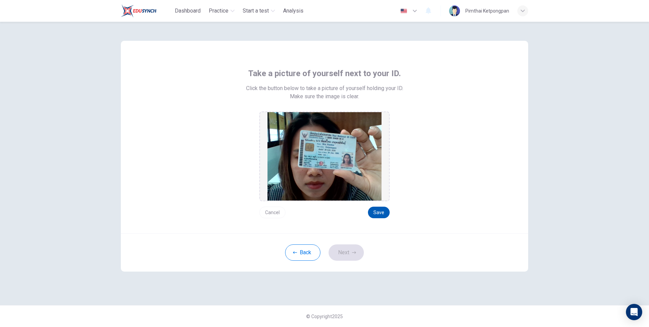
drag, startPoint x: 375, startPoint y: 211, endPoint x: 375, endPoint y: 217, distance: 6.1
click at [376, 212] on button "Save" at bounding box center [379, 212] width 22 height 12
click at [347, 254] on button "Next" at bounding box center [346, 252] width 35 height 16
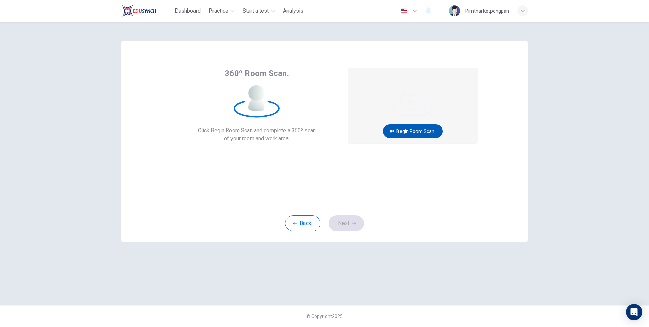
click at [404, 128] on button "Begin Room Scan" at bounding box center [413, 131] width 60 height 14
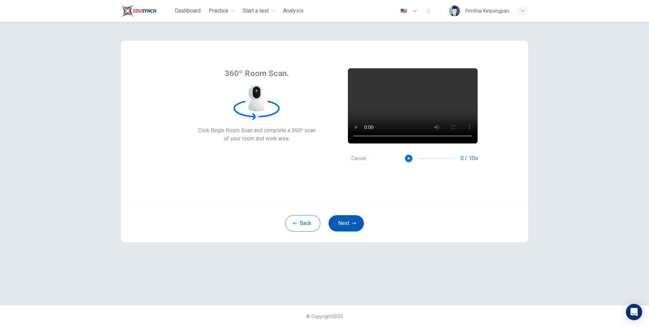
click at [355, 223] on icon "button" at bounding box center [354, 223] width 4 height 4
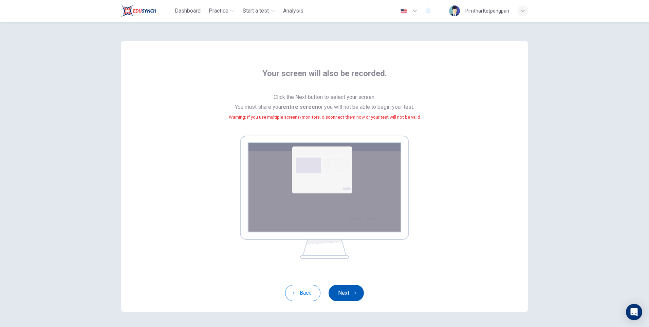
click at [342, 291] on button "Next" at bounding box center [346, 292] width 35 height 16
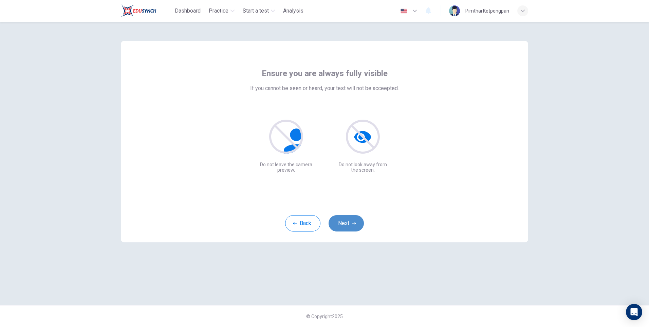
click at [351, 224] on button "Next" at bounding box center [346, 223] width 35 height 16
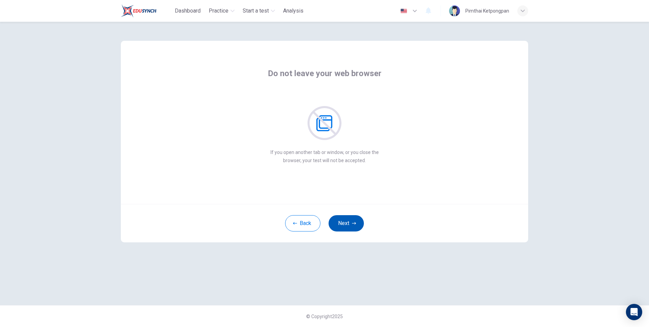
click at [353, 224] on button "Next" at bounding box center [346, 223] width 35 height 16
click at [356, 223] on button "Next" at bounding box center [346, 223] width 35 height 16
click at [351, 223] on button "Next" at bounding box center [346, 223] width 35 height 16
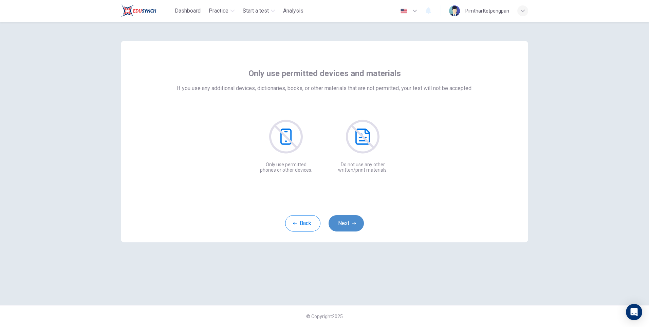
click at [353, 222] on icon "button" at bounding box center [354, 223] width 4 height 4
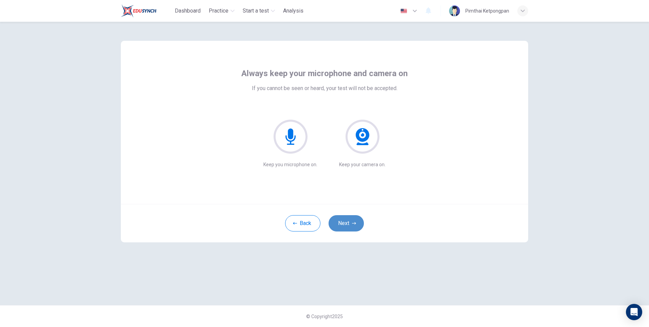
click at [353, 223] on icon "button" at bounding box center [354, 223] width 4 height 4
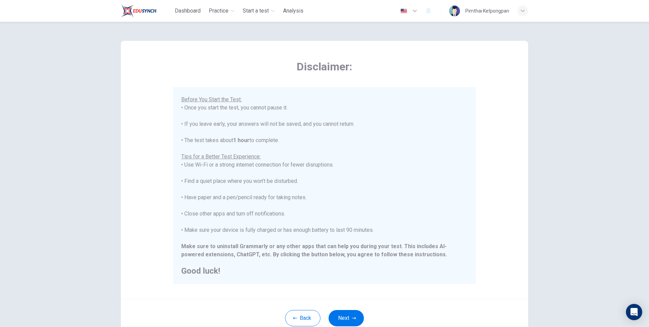
scroll to position [51, 0]
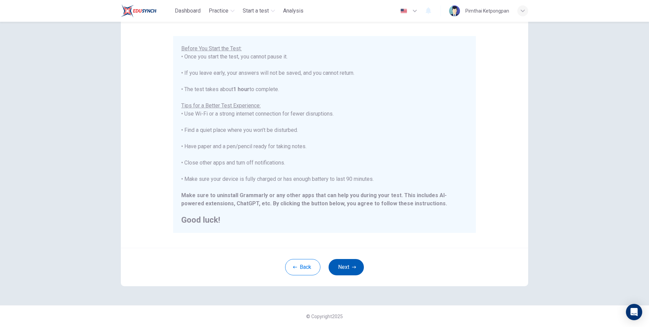
click at [355, 265] on button "Next" at bounding box center [346, 267] width 35 height 16
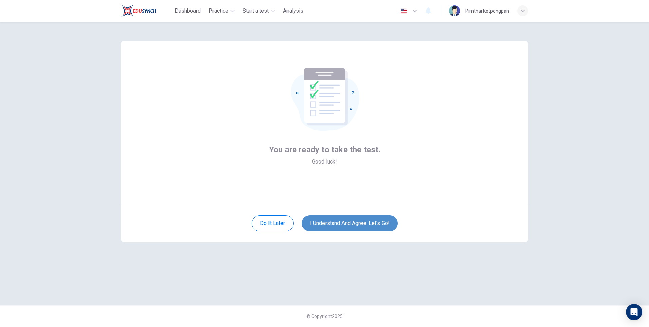
click at [368, 220] on button "I understand and agree. Let’s go!" at bounding box center [350, 223] width 96 height 16
